Goal: Check status: Check status

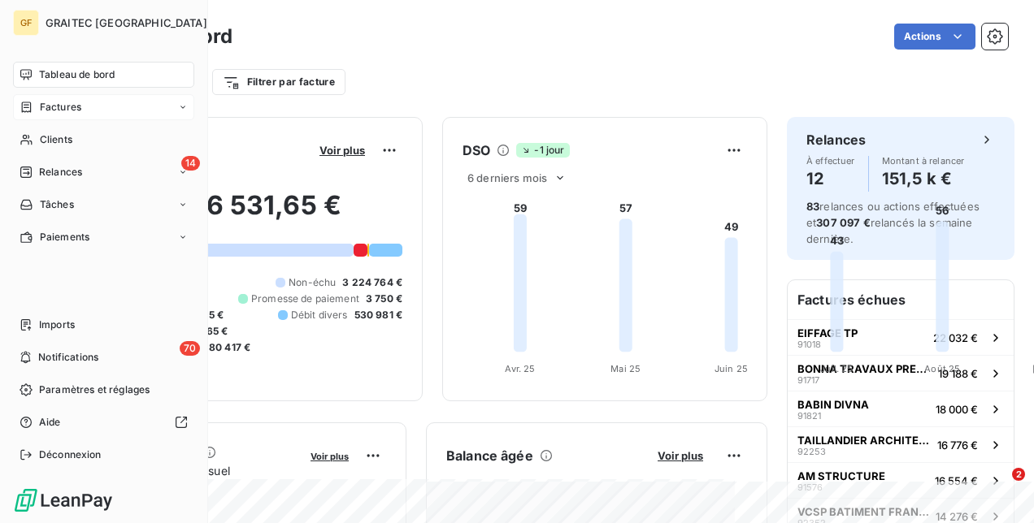
click at [63, 115] on div "Factures" at bounding box center [103, 107] width 181 height 26
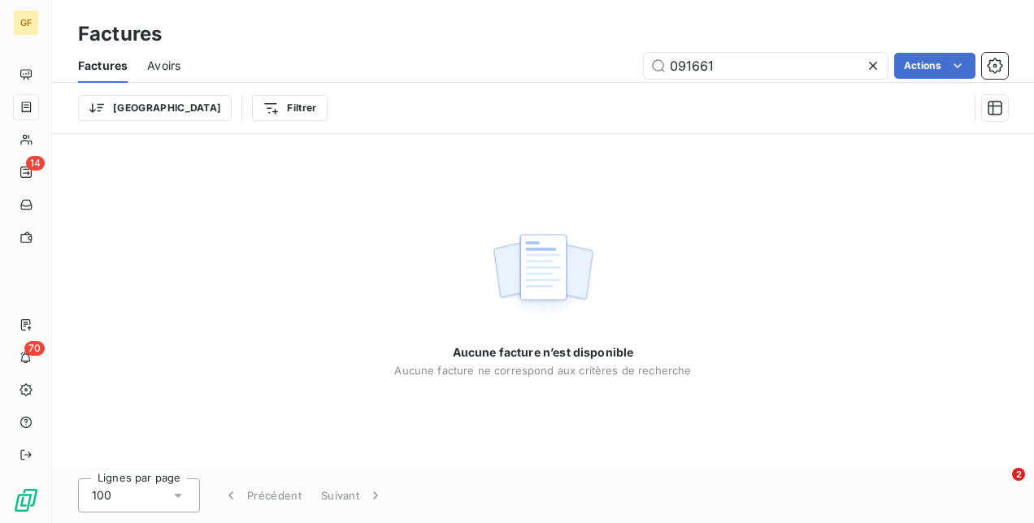
drag, startPoint x: 676, startPoint y: 61, endPoint x: 622, endPoint y: 59, distance: 53.7
click at [622, 59] on div "091661 Actions" at bounding box center [604, 66] width 808 height 26
type input "91661"
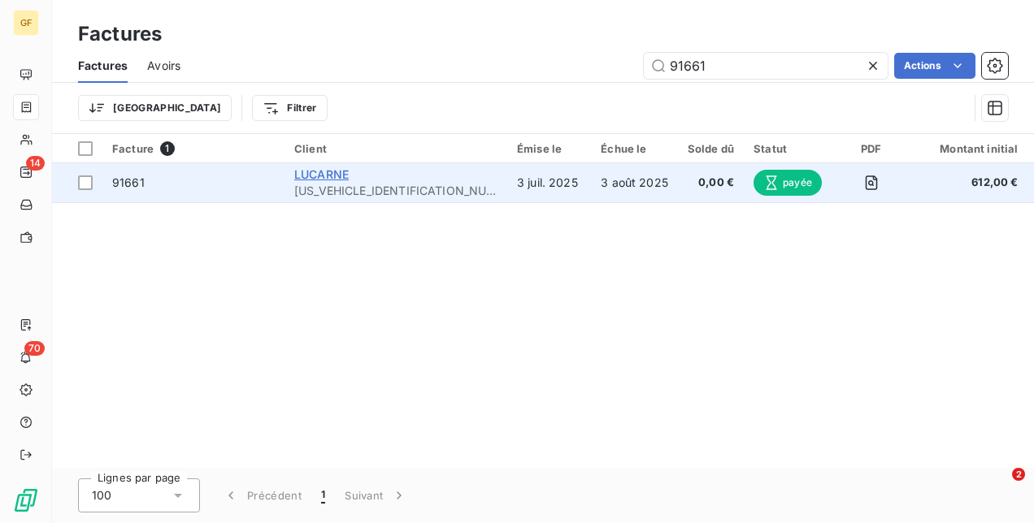
click at [340, 177] on span "LUCARNE" at bounding box center [321, 174] width 54 height 14
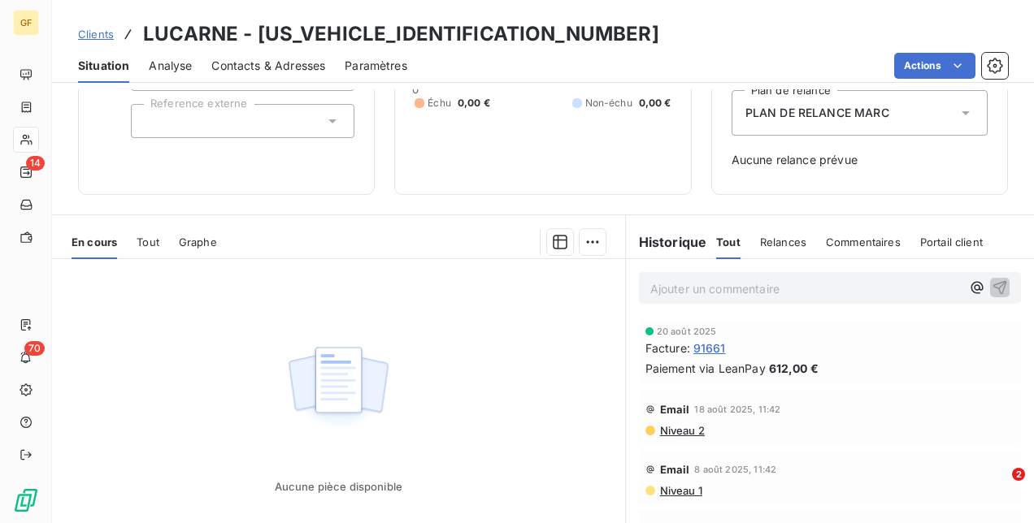
scroll to position [193, 0]
click at [700, 349] on span "91661" at bounding box center [709, 348] width 33 height 17
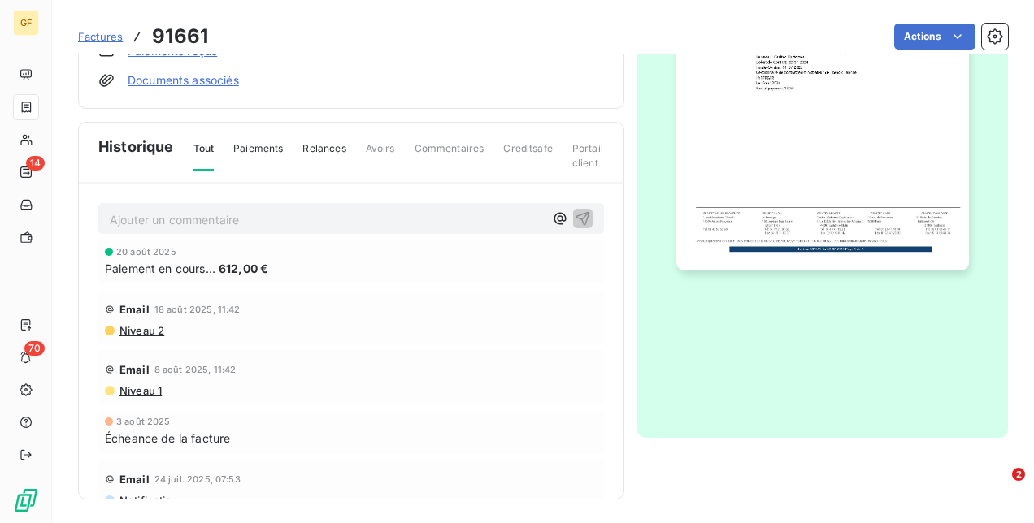
click at [262, 141] on span "Paiements" at bounding box center [258, 155] width 50 height 28
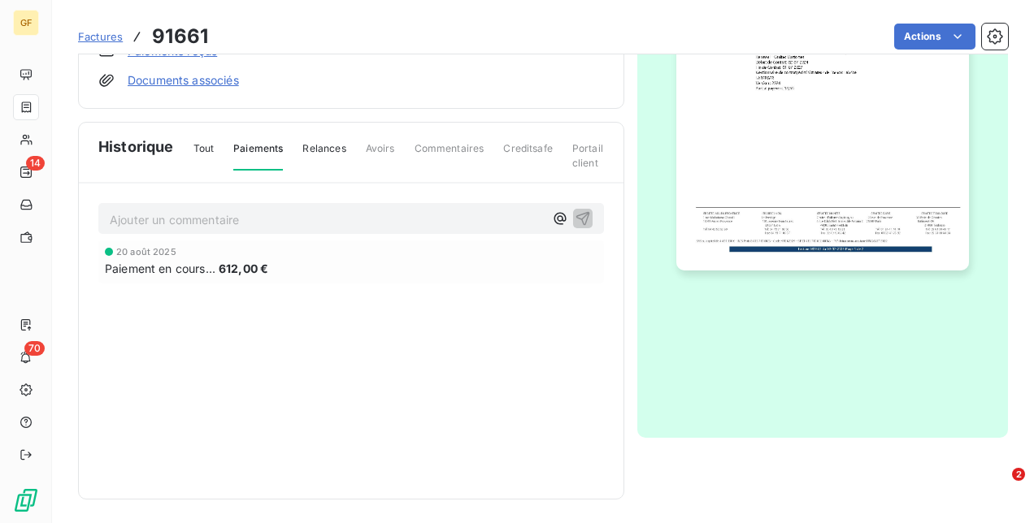
click at [306, 146] on span "Relances" at bounding box center [323, 155] width 43 height 28
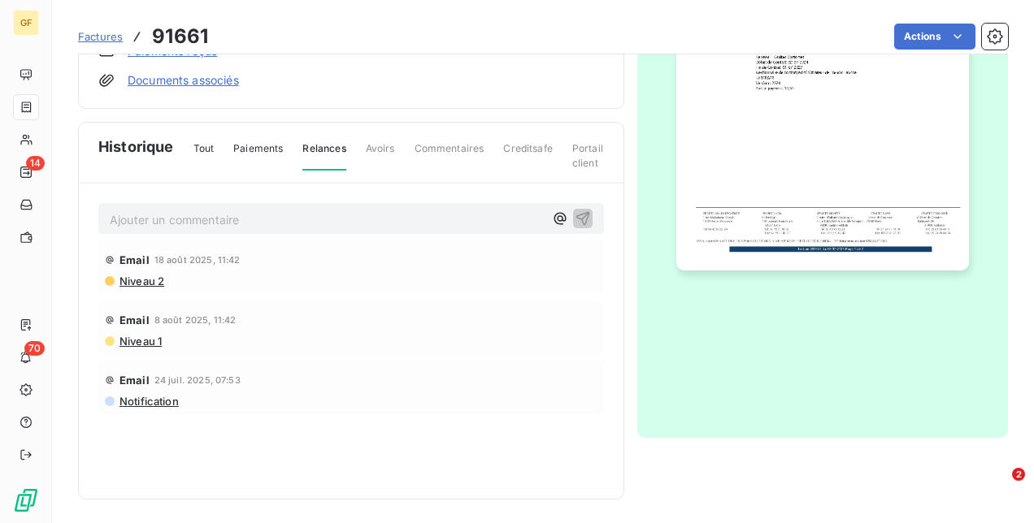
click at [374, 141] on span "Avoirs" at bounding box center [380, 155] width 29 height 28
drag, startPoint x: 376, startPoint y: 144, endPoint x: 195, endPoint y: 136, distance: 181.4
click at [195, 136] on div "Historique Tout Paiements Relances Avoirs Commentaires Creditsafe Portail client" at bounding box center [351, 153] width 544 height 61
click at [202, 151] on span "Tout" at bounding box center [203, 155] width 21 height 28
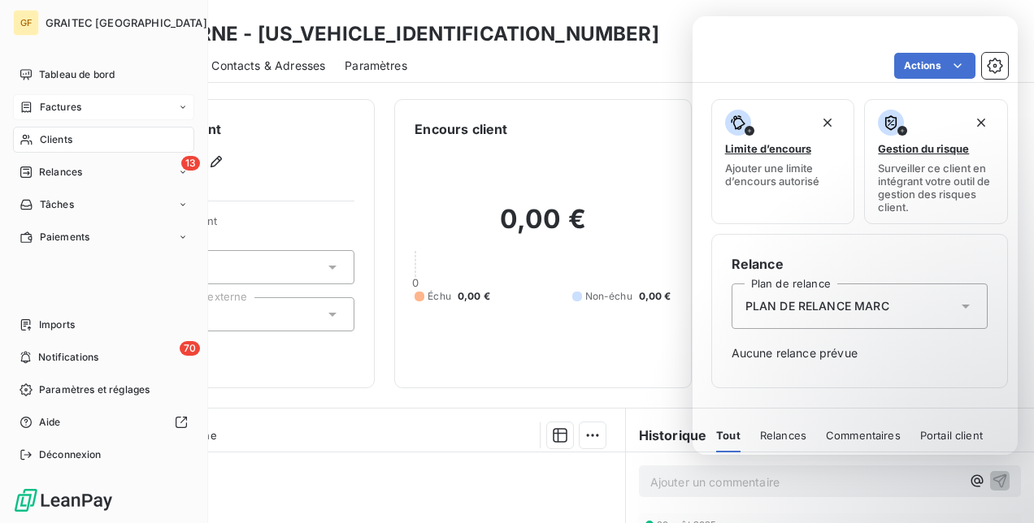
click at [67, 117] on div "Factures" at bounding box center [103, 107] width 181 height 26
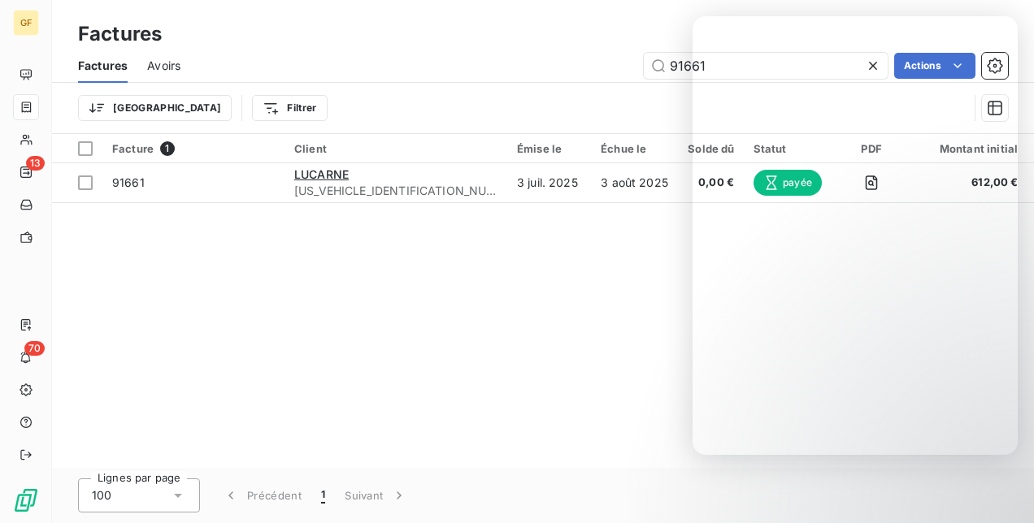
click at [369, 56] on div "91661 Actions" at bounding box center [604, 66] width 808 height 26
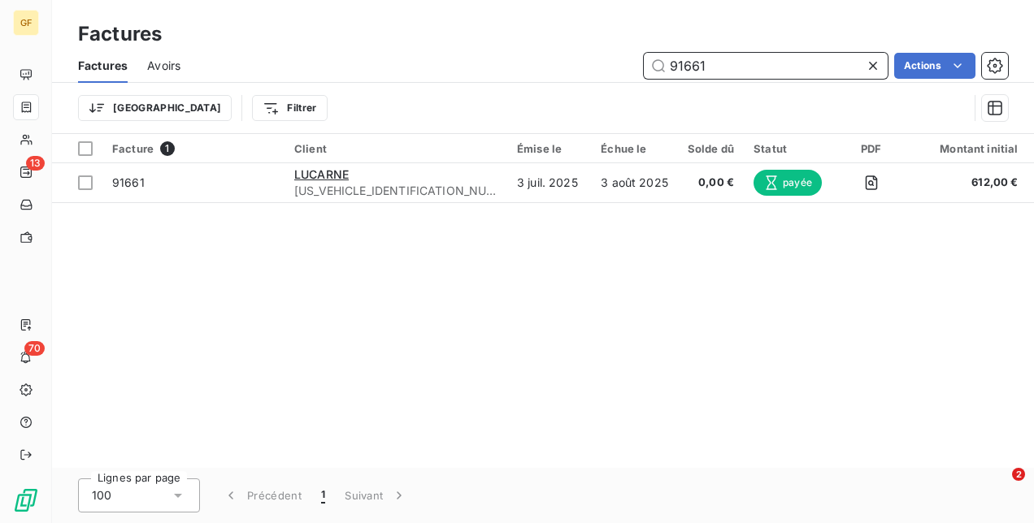
drag, startPoint x: 744, startPoint y: 65, endPoint x: 554, endPoint y: 57, distance: 190.3
click at [554, 57] on div "91661 Actions" at bounding box center [604, 66] width 808 height 26
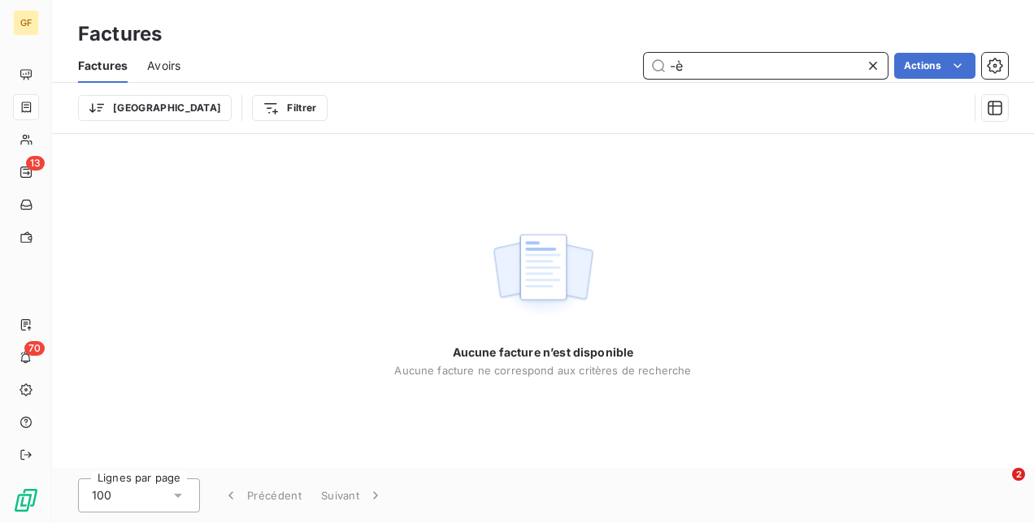
type input "-"
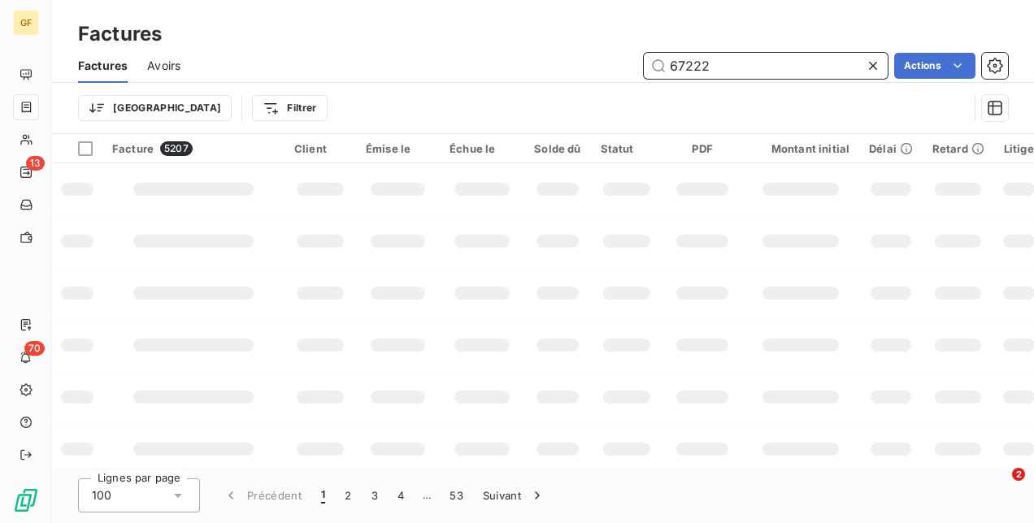
type input "67222"
